Goal: Entertainment & Leisure: Consume media (video, audio)

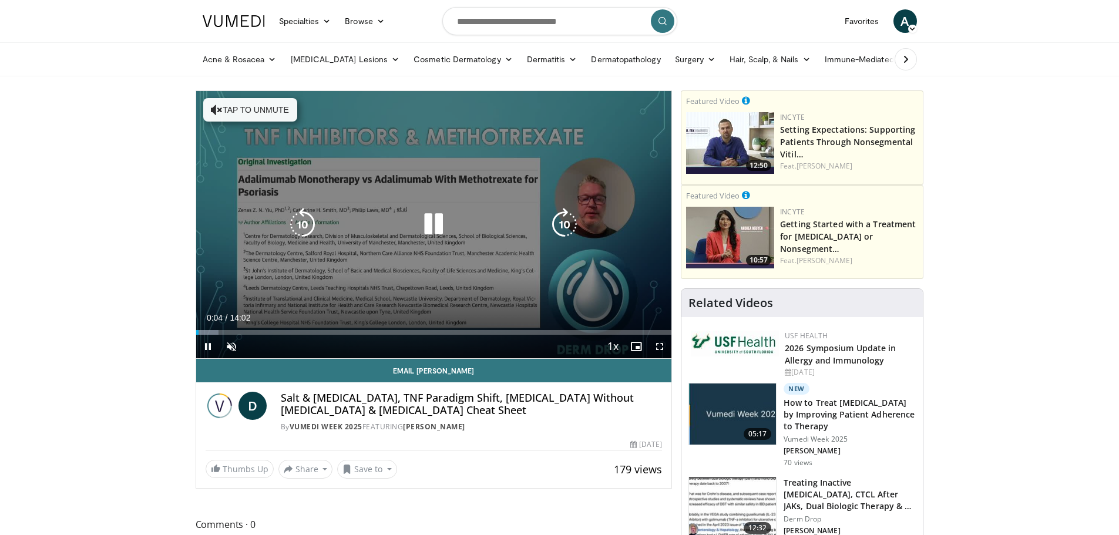
click at [251, 109] on button "Tap to unmute" at bounding box center [250, 109] width 94 height 23
click at [533, 267] on div "10 seconds Tap to unmute" at bounding box center [434, 224] width 476 height 267
click at [431, 221] on icon "Video Player" at bounding box center [433, 224] width 33 height 33
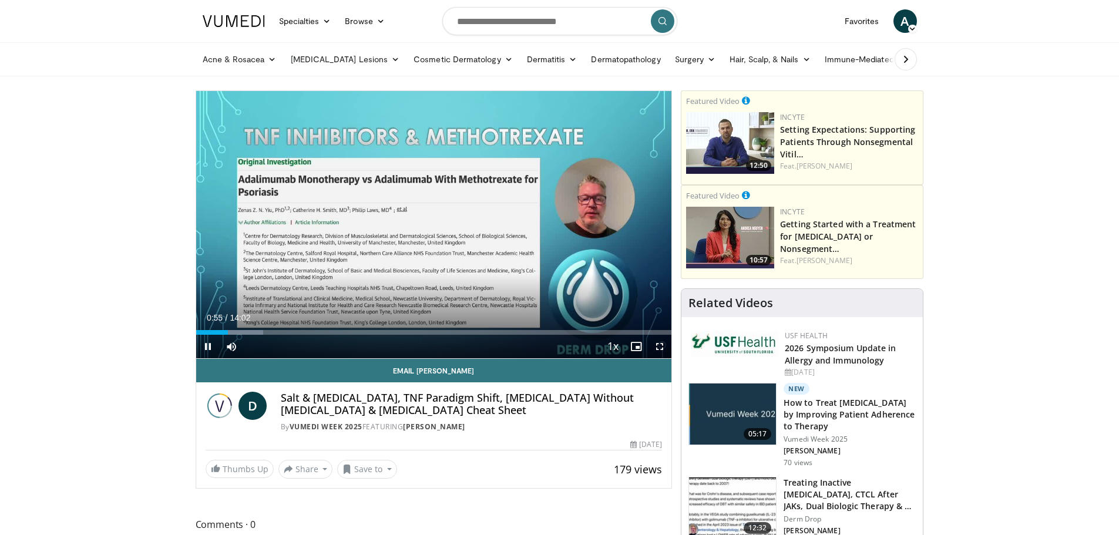
drag, startPoint x: 567, startPoint y: 277, endPoint x: 961, endPoint y: 279, distance: 394.1
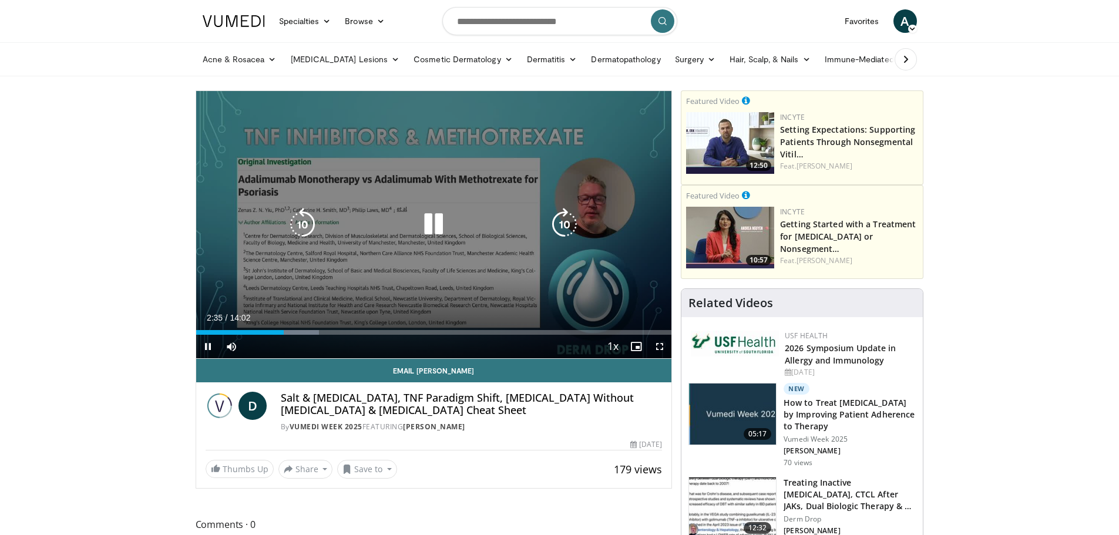
click at [416, 311] on div "10 seconds Tap to unmute" at bounding box center [434, 224] width 476 height 267
